Goal: Navigation & Orientation: Find specific page/section

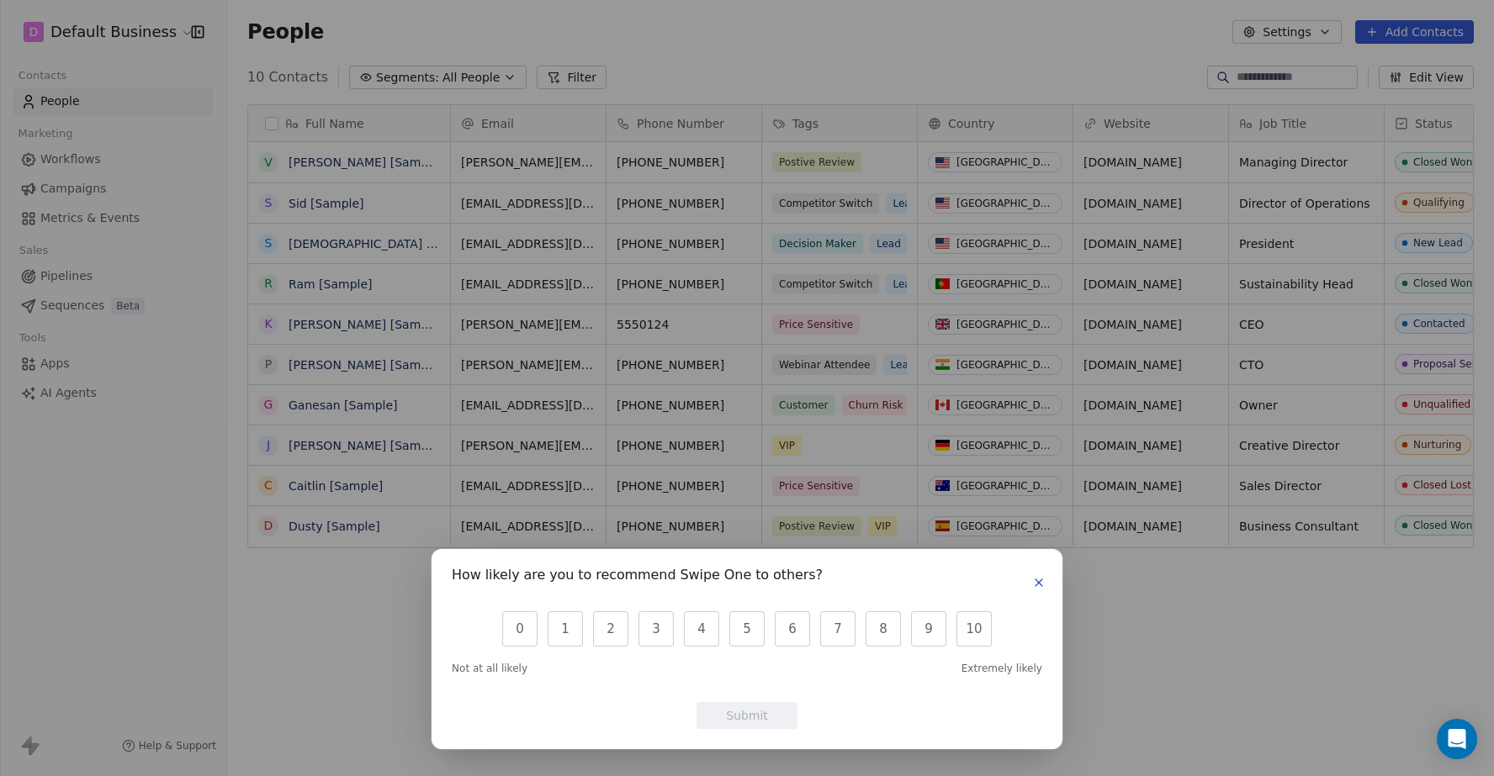
scroll to position [683, 1267]
click at [1037, 587] on icon "button" at bounding box center [1038, 582] width 13 height 13
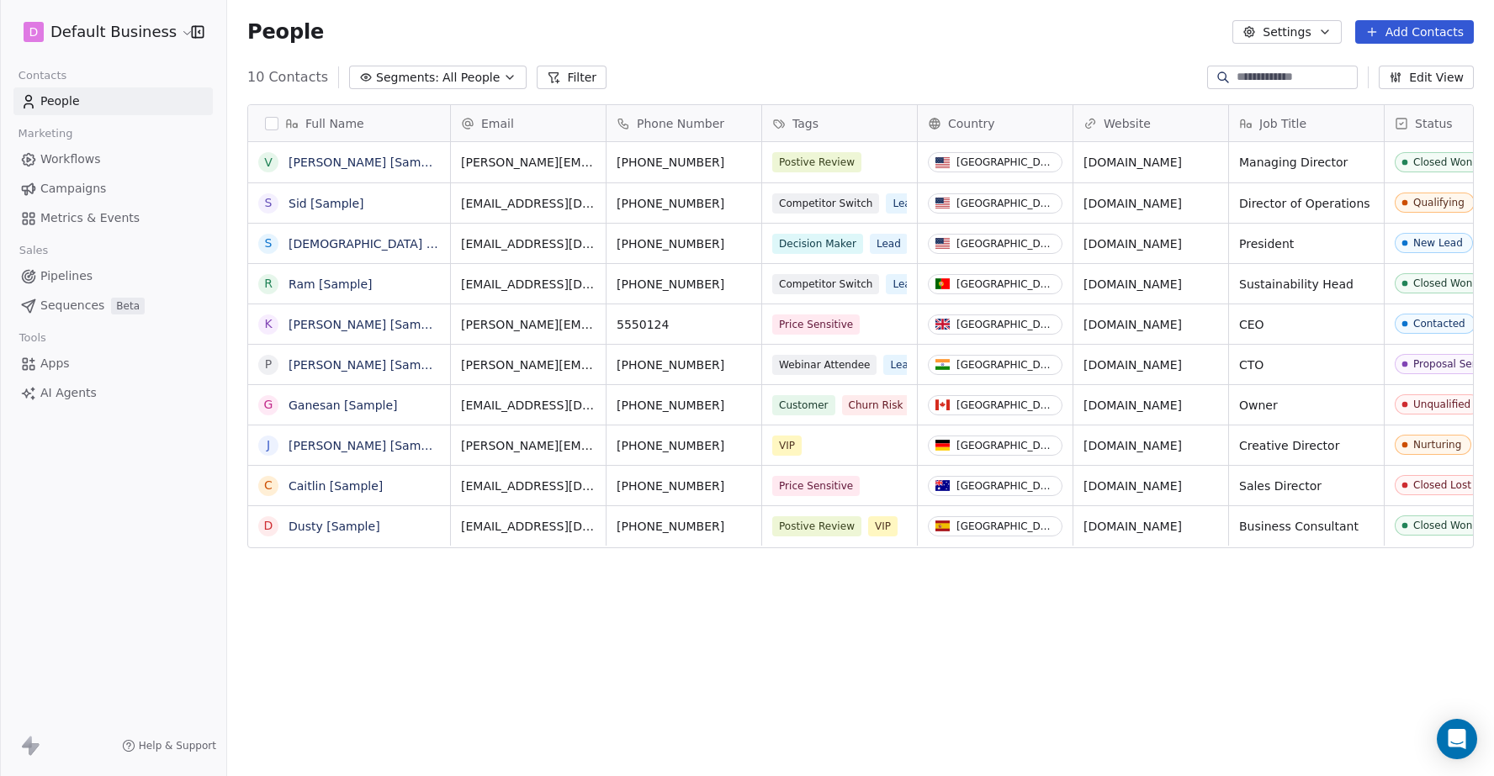
click at [414, 77] on span "Segments:" at bounding box center [407, 78] width 63 height 18
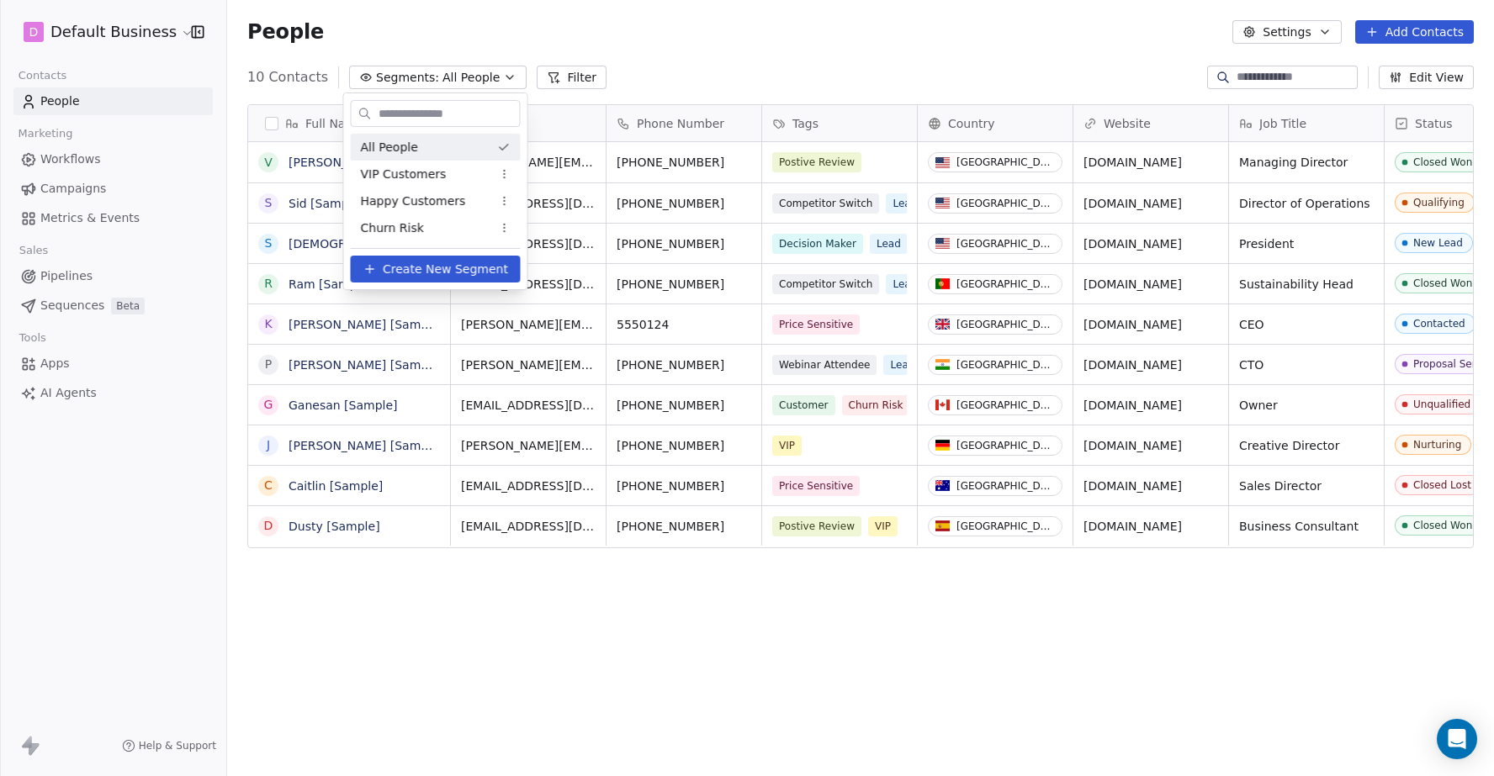
click at [414, 78] on html "D Default Business Contacts People Marketing Workflows Campaigns Metrics & Even…" at bounding box center [747, 388] width 1494 height 776
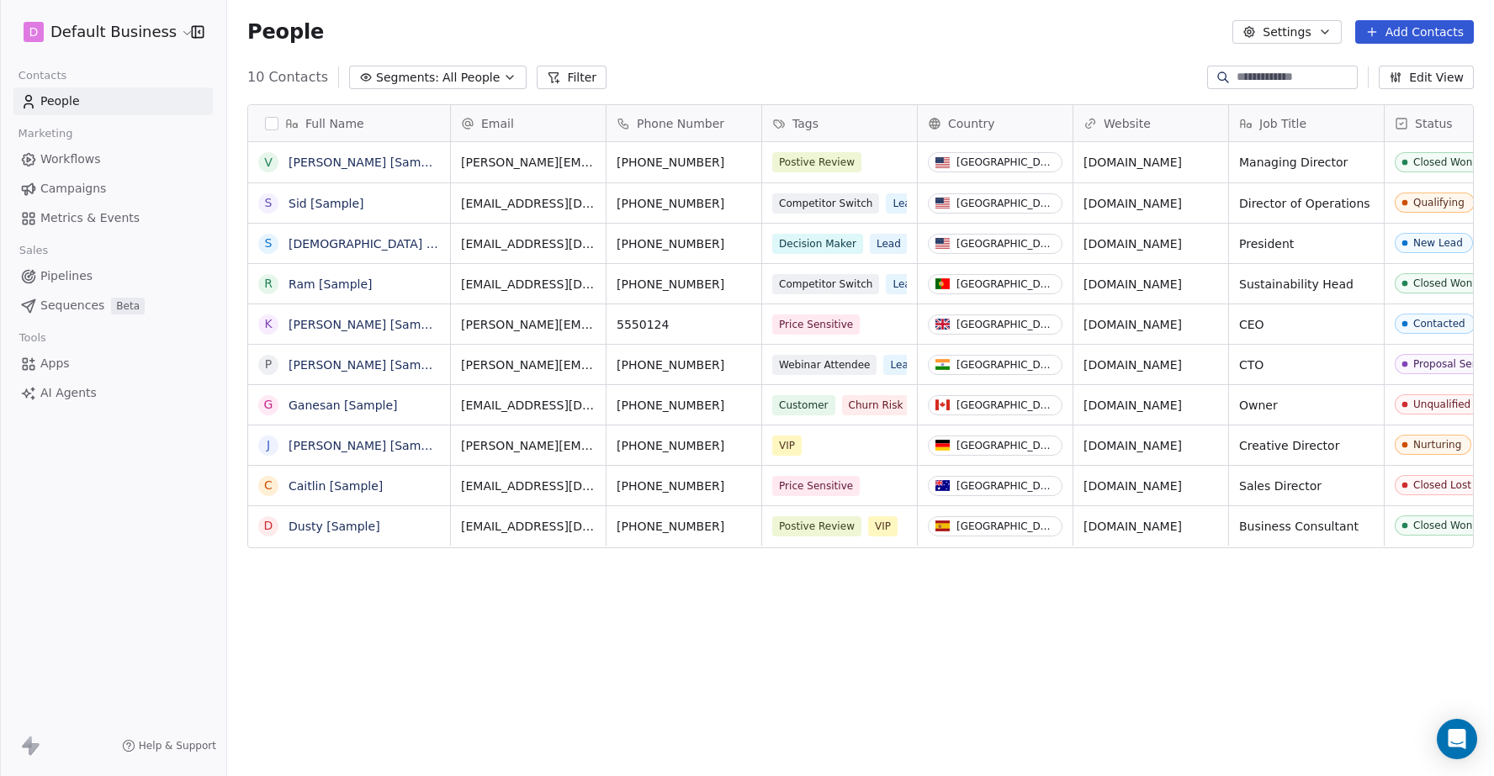
click at [568, 77] on button "Filter" at bounding box center [572, 78] width 70 height 24
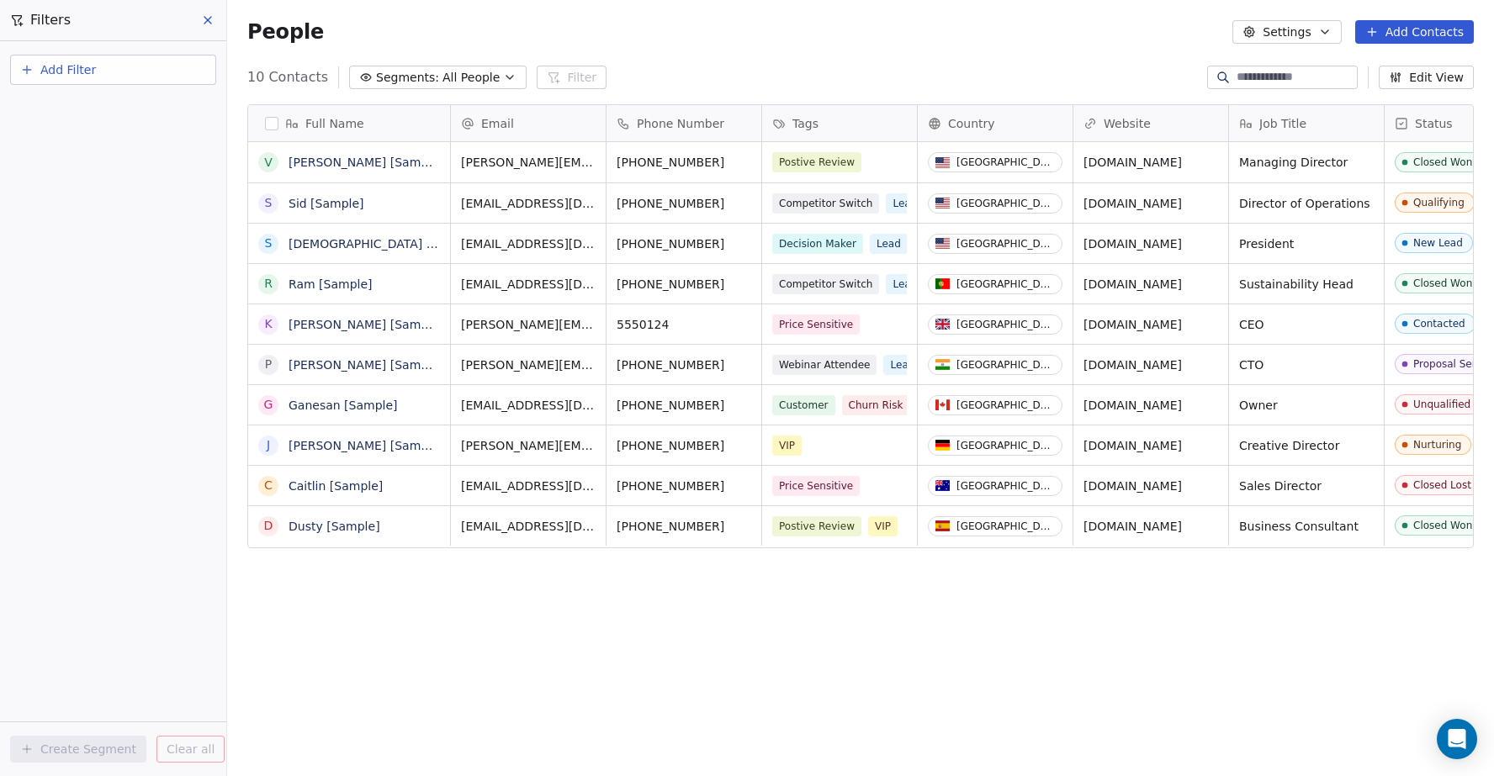
click at [207, 19] on icon at bounding box center [207, 19] width 13 height 13
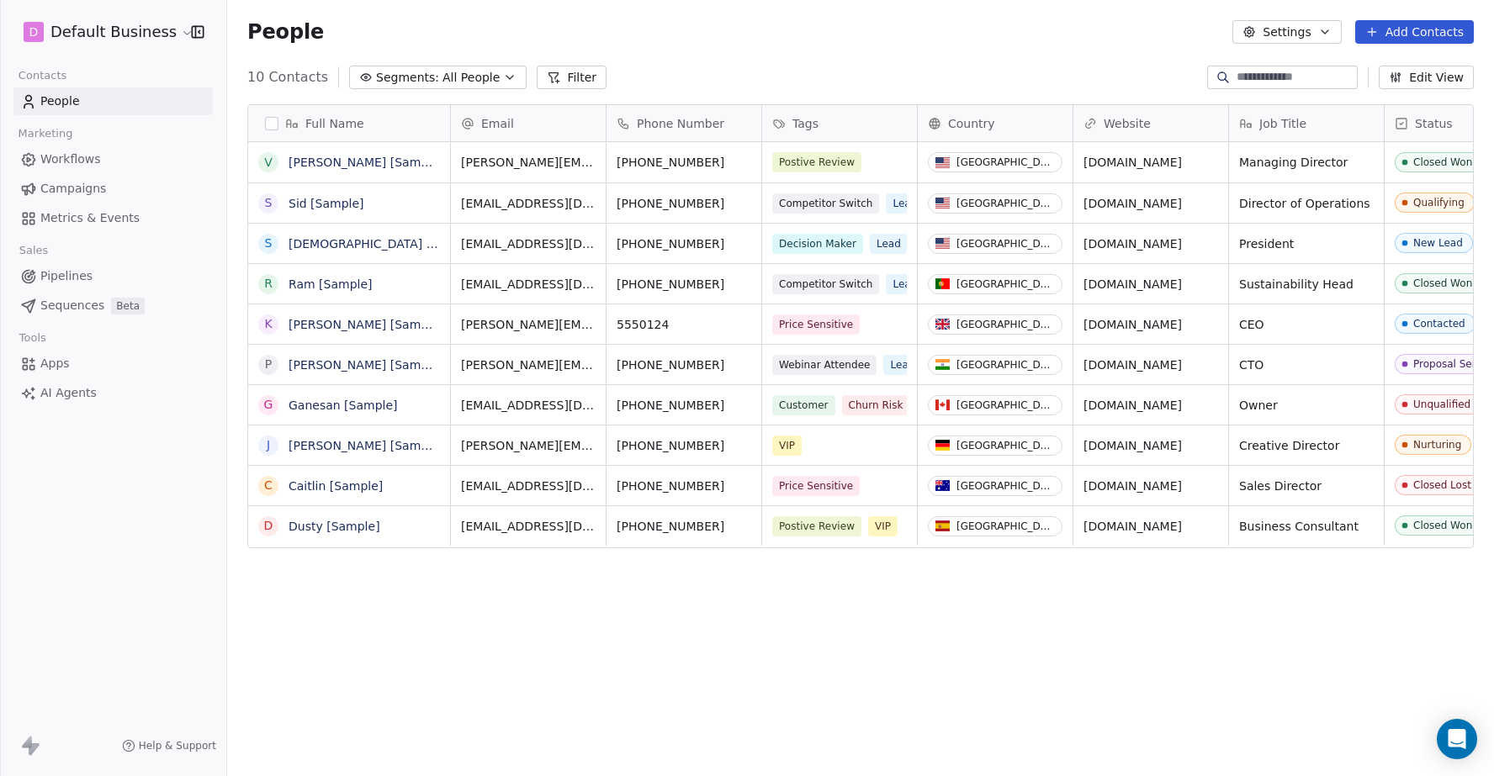
click at [1329, 29] on icon "button" at bounding box center [1324, 31] width 13 height 13
click at [1322, 60] on span "Contact Properties" at bounding box center [1330, 69] width 109 height 18
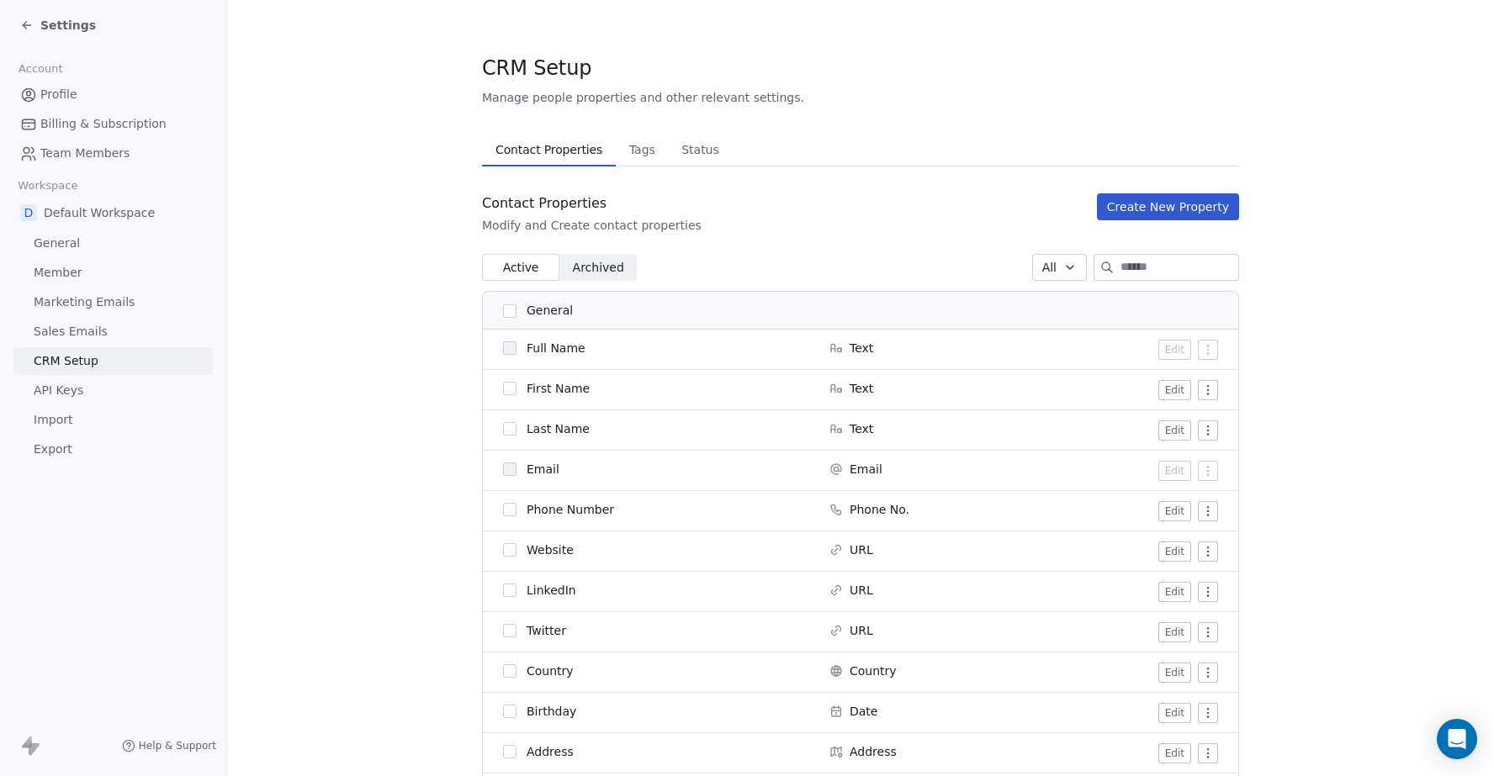
click at [81, 152] on span "Team Members" at bounding box center [84, 154] width 89 height 18
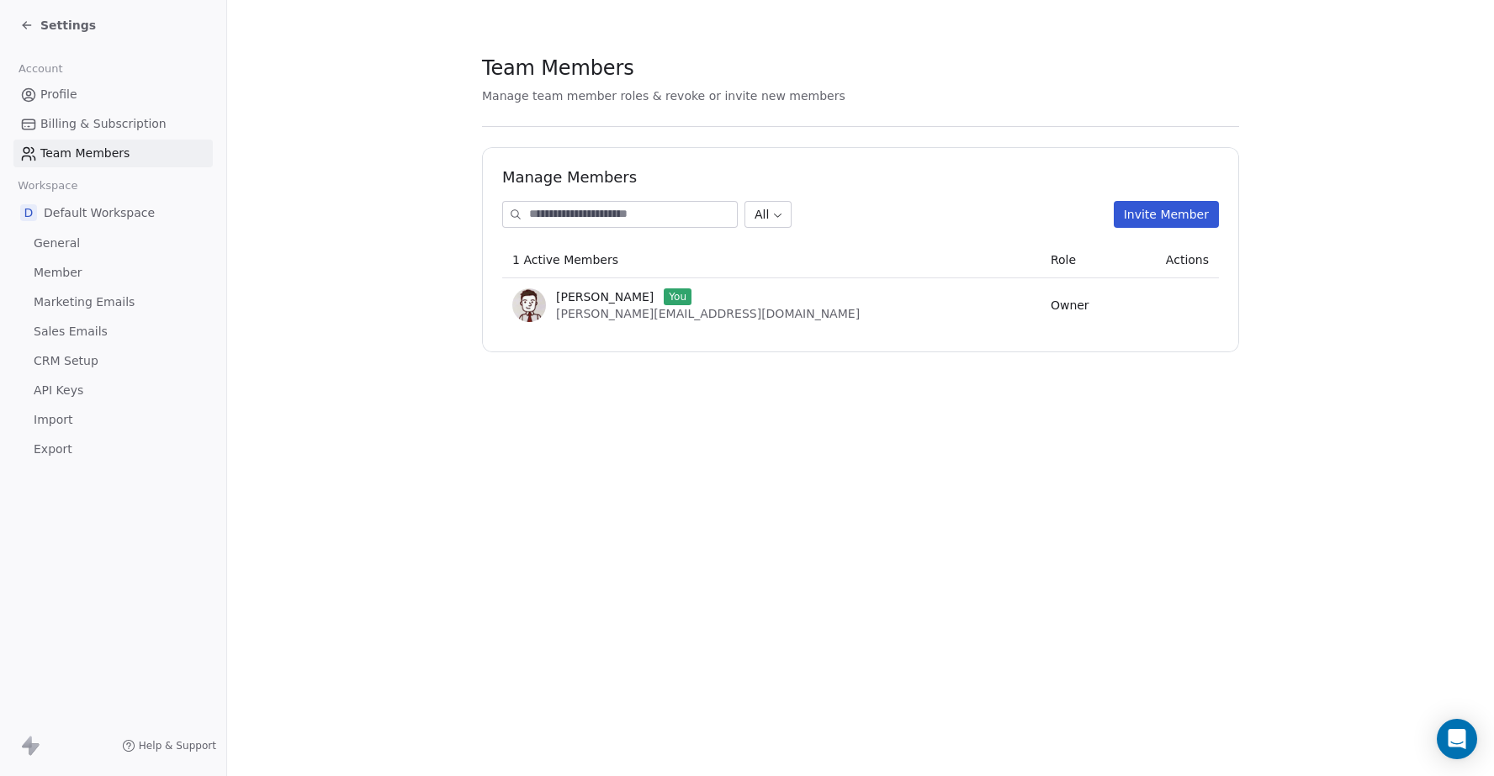
click at [65, 122] on span "Billing & Subscription" at bounding box center [103, 124] width 126 height 18
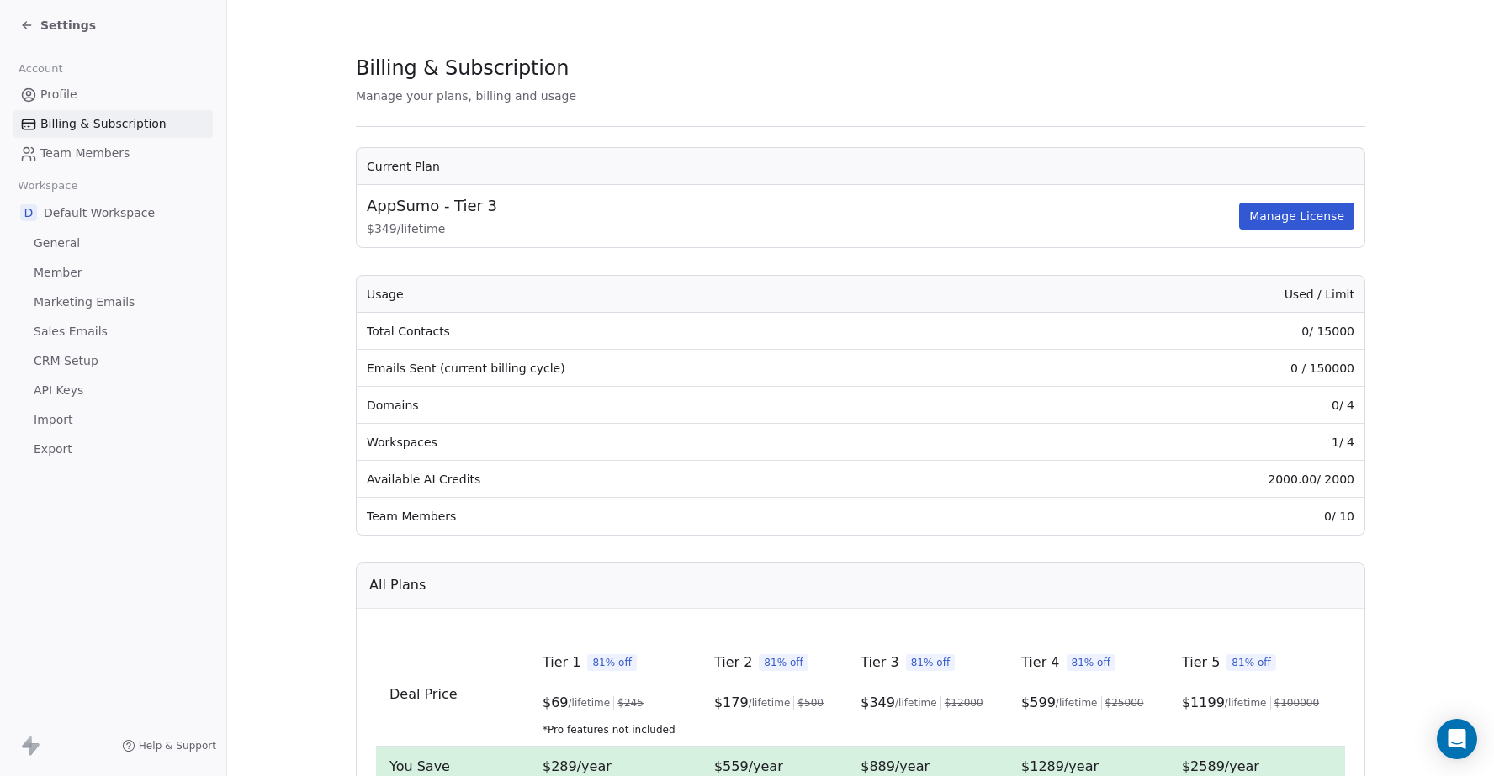
click at [65, 249] on span "General" at bounding box center [57, 244] width 46 height 18
click at [58, 368] on span "CRM Setup" at bounding box center [66, 361] width 65 height 18
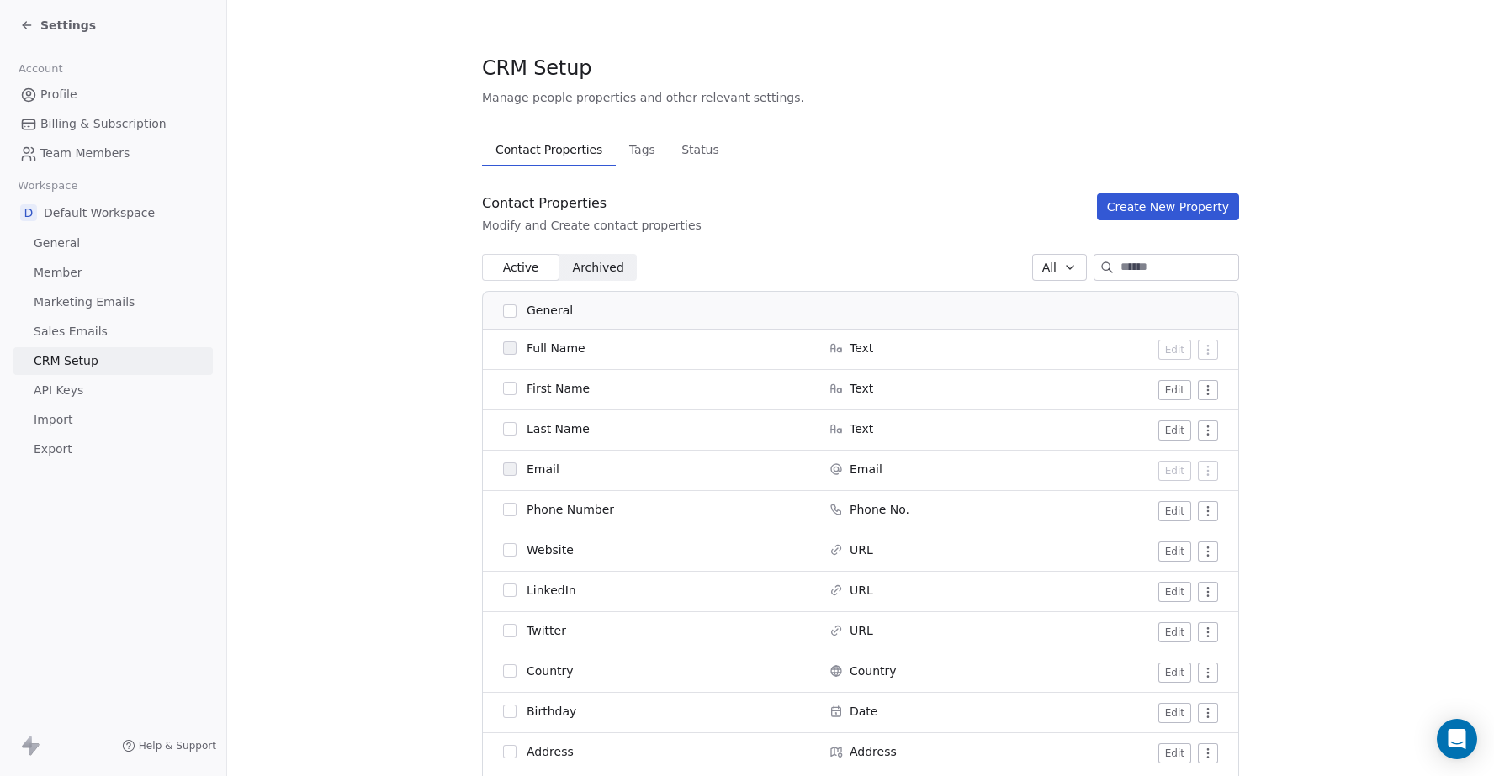
click at [40, 24] on span "Settings" at bounding box center [68, 25] width 56 height 17
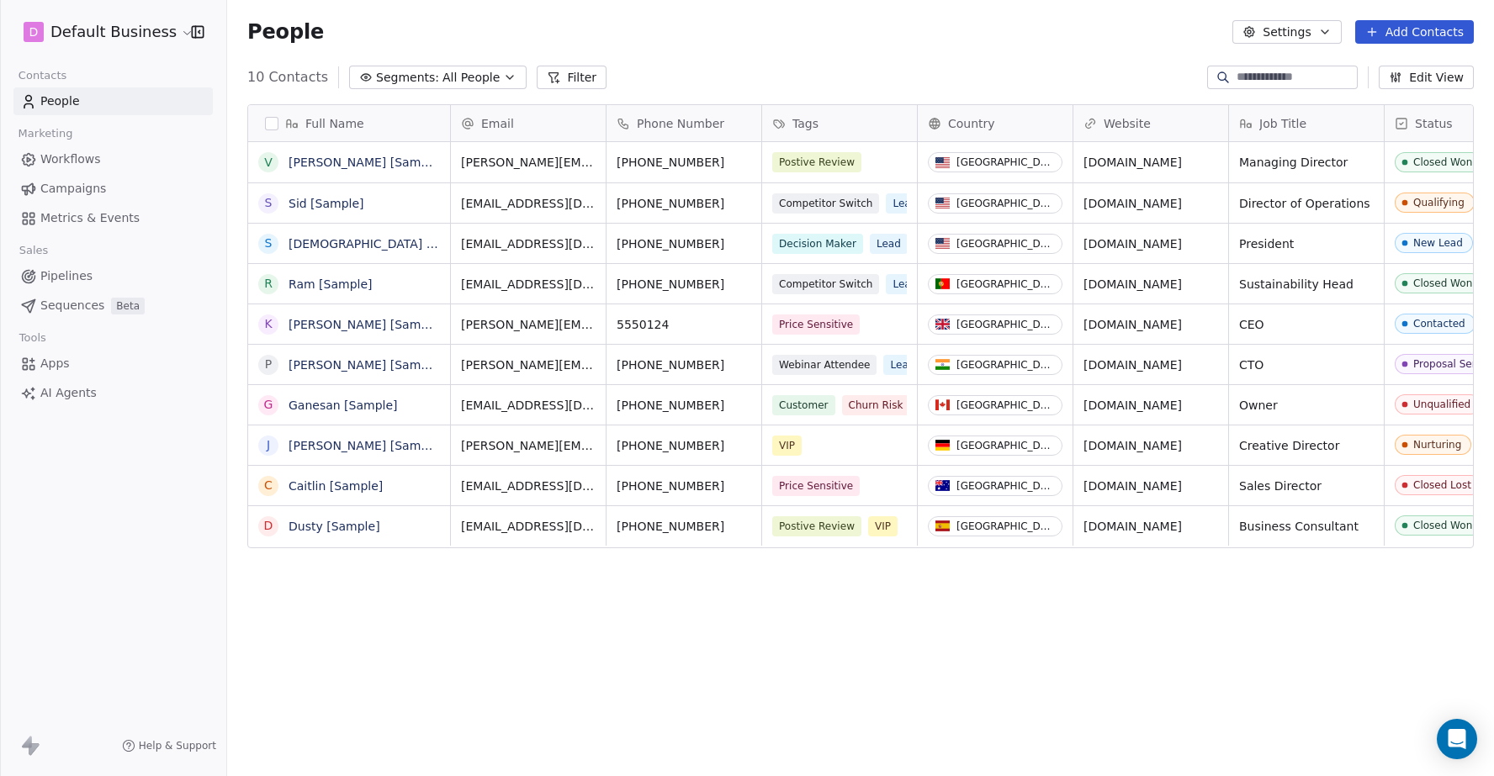
scroll to position [683, 1267]
click at [1317, 33] on button "Settings" at bounding box center [1286, 32] width 109 height 24
click at [1317, 33] on html "D Default Business Contacts People Marketing Workflows Campaigns Metrics & Even…" at bounding box center [747, 388] width 1494 height 776
click at [1406, 26] on button "Add Contacts" at bounding box center [1414, 32] width 119 height 24
click at [1406, 72] on span "Create new contact" at bounding box center [1419, 69] width 115 height 18
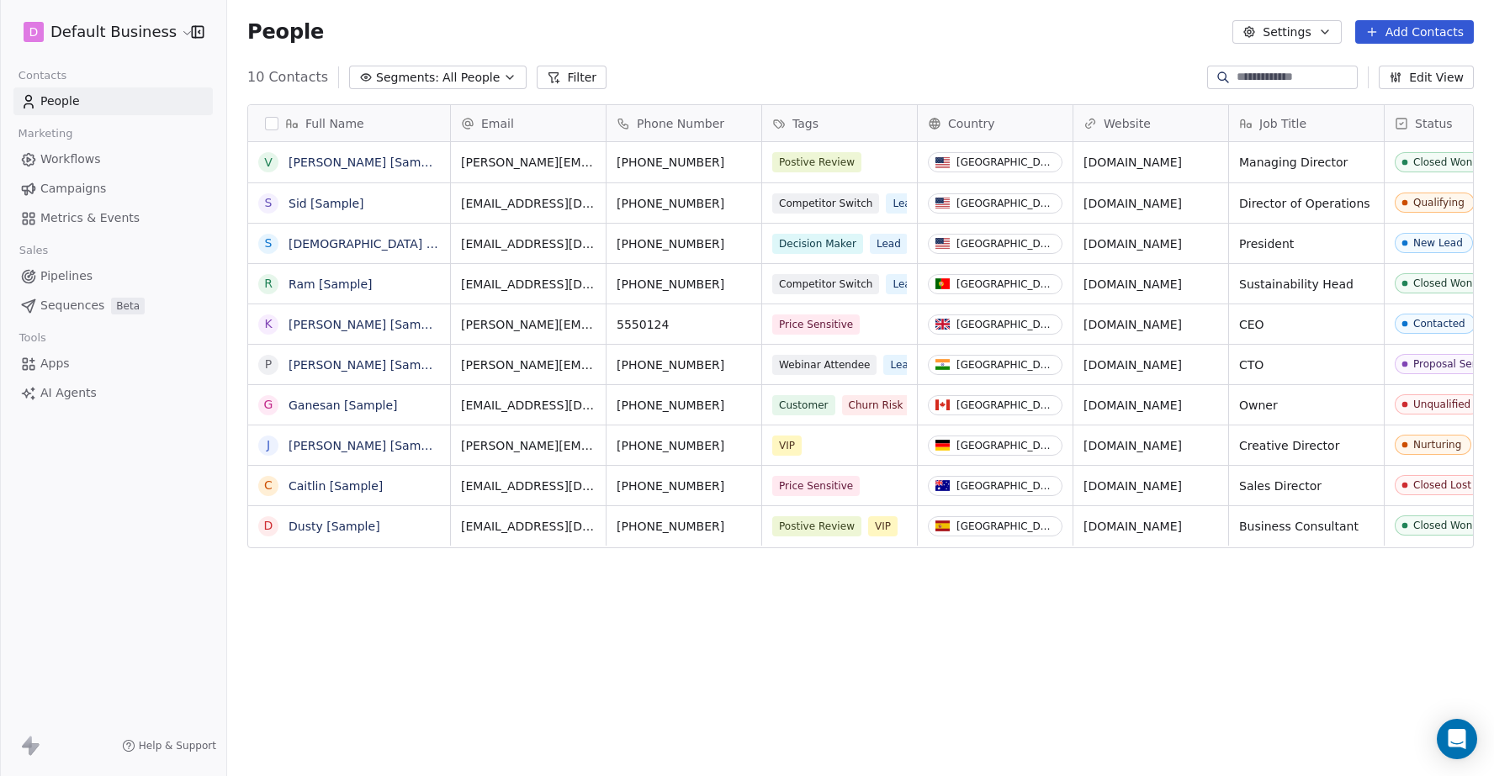
click at [1159, 54] on html "D Default Business Contacts People Marketing Workflows Campaigns Metrics & Even…" at bounding box center [747, 388] width 1494 height 776
click at [60, 360] on span "Apps" at bounding box center [54, 364] width 29 height 18
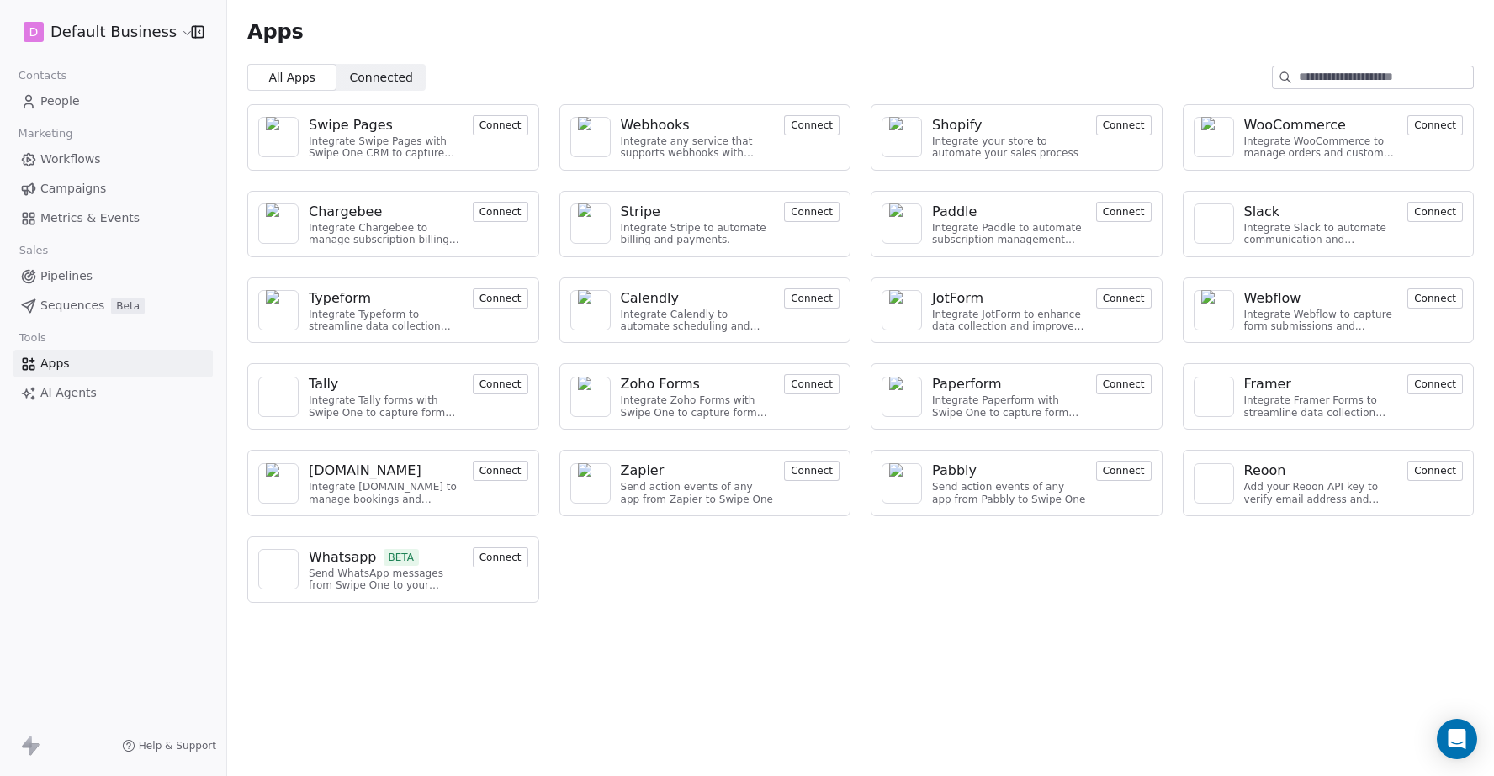
click at [69, 386] on span "AI Agents" at bounding box center [68, 393] width 56 height 18
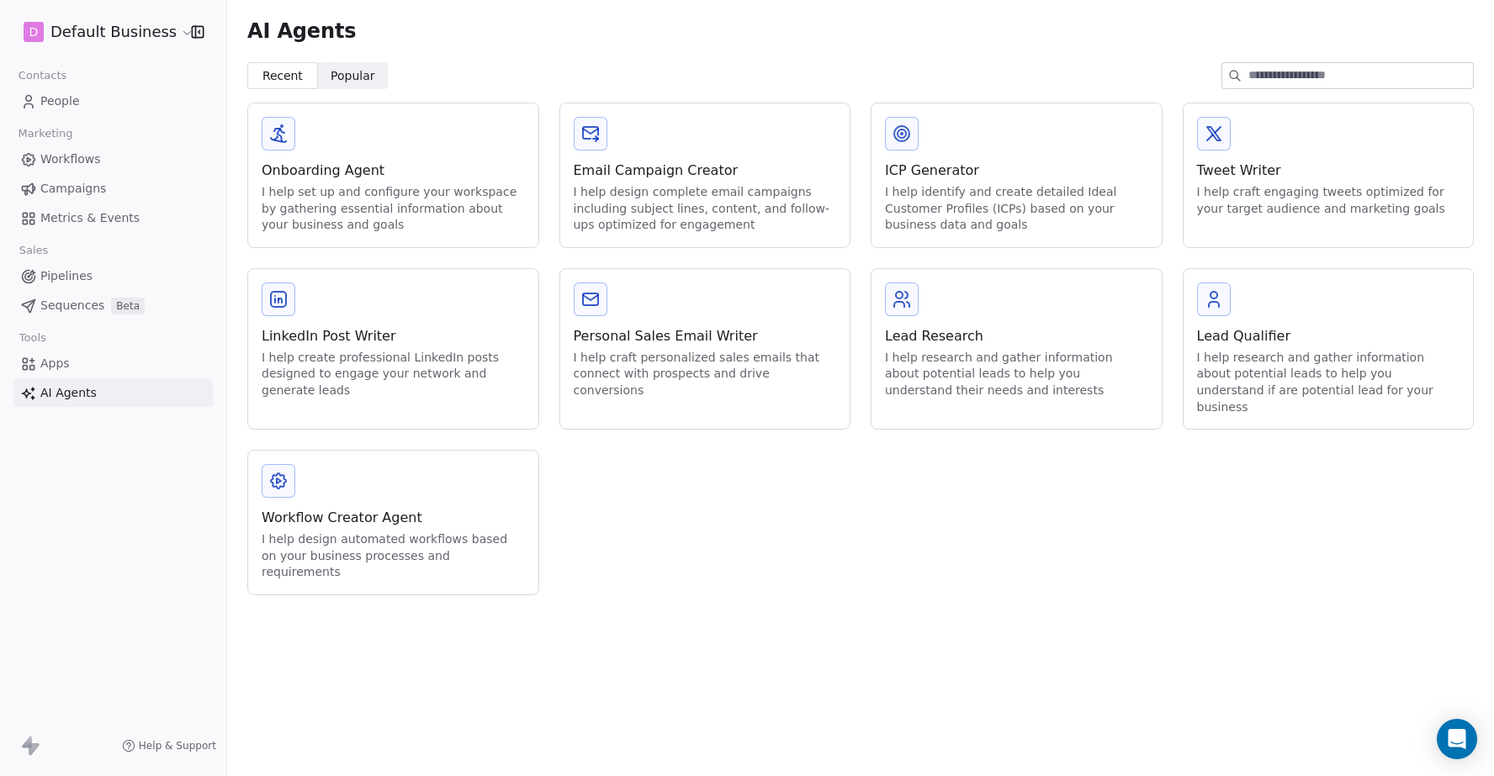
click at [72, 270] on span "Pipelines" at bounding box center [66, 277] width 52 height 18
